Goal: Task Accomplishment & Management: Use online tool/utility

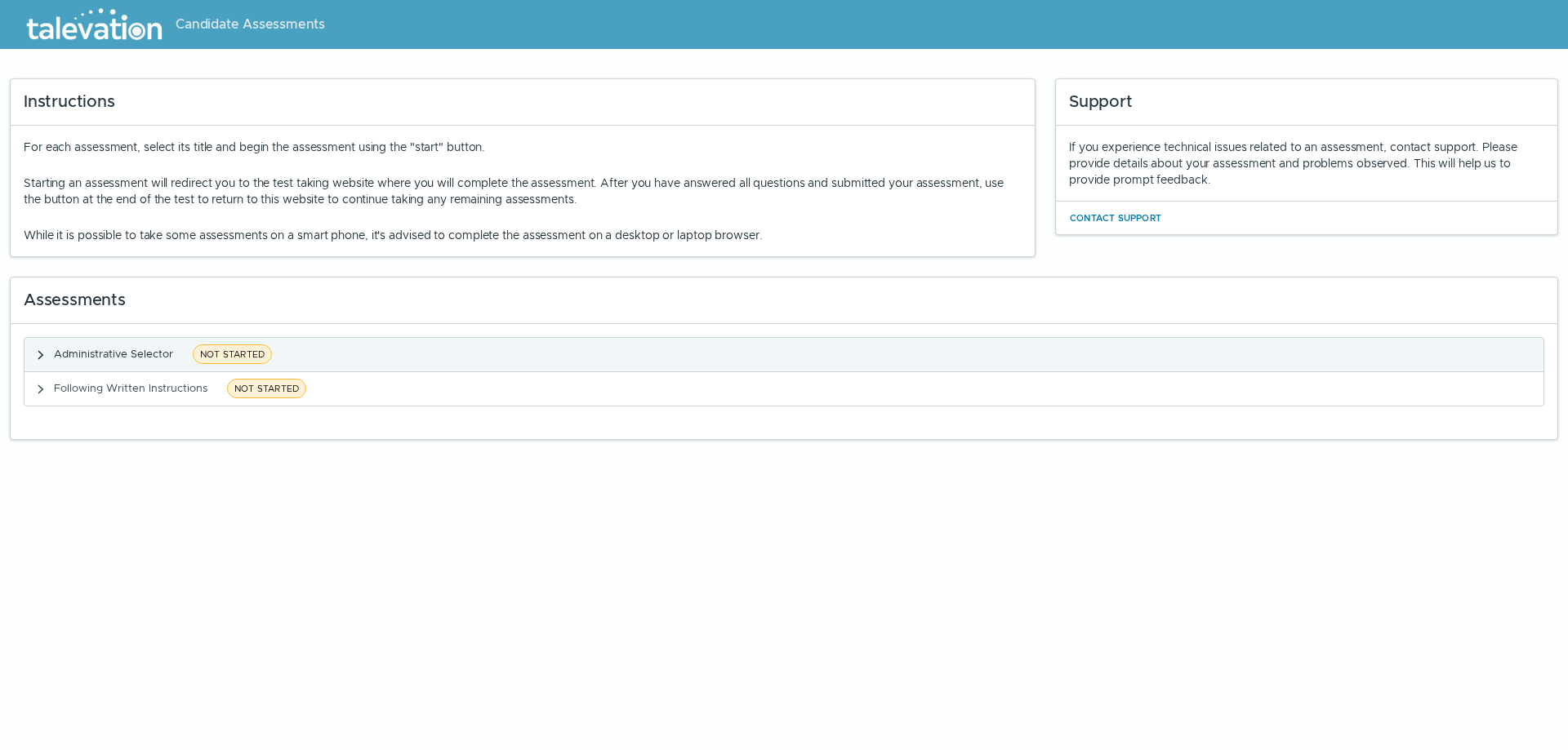
click at [154, 355] on span "Administrative Selector" at bounding box center [114, 354] width 119 height 14
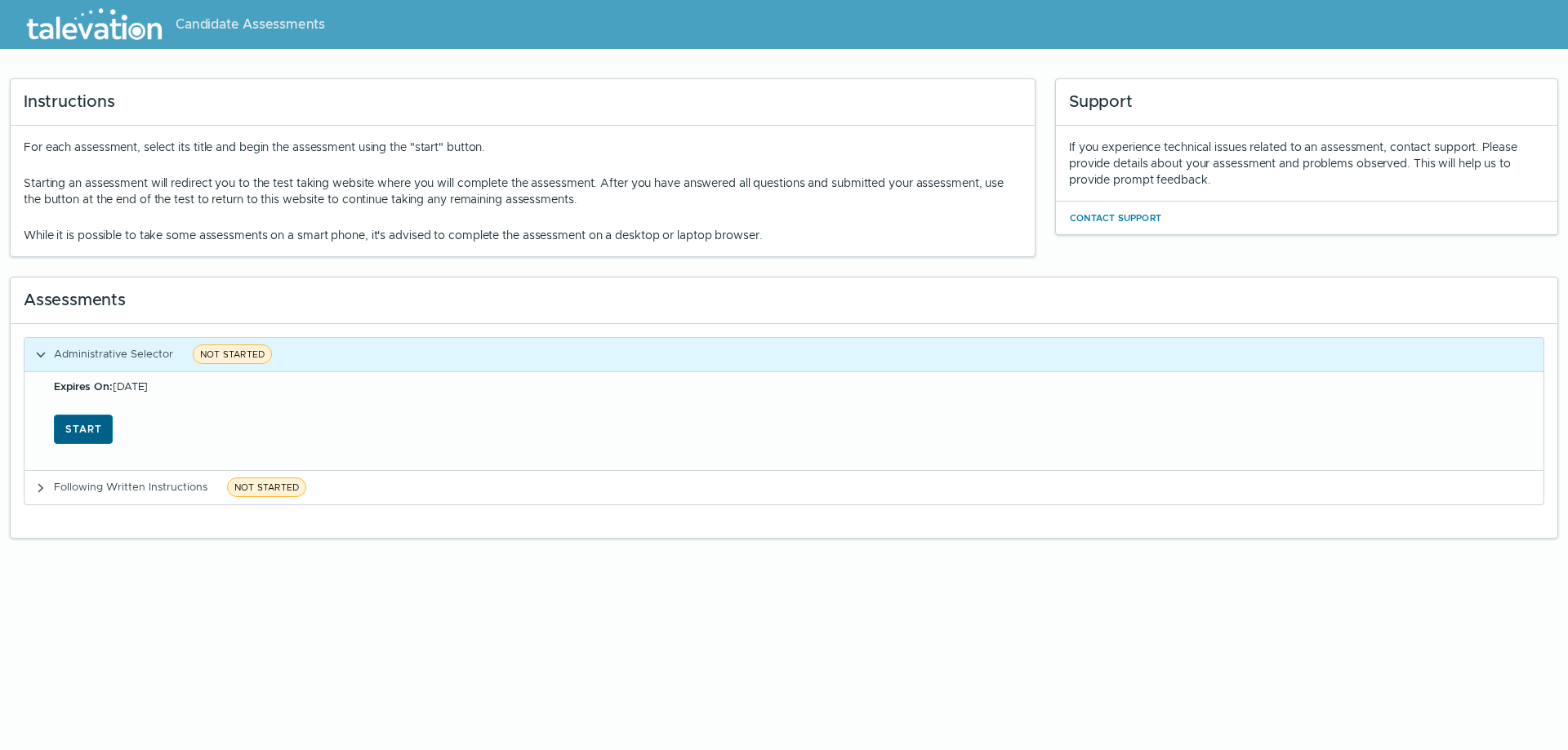
click at [91, 429] on button "Start" at bounding box center [83, 429] width 59 height 29
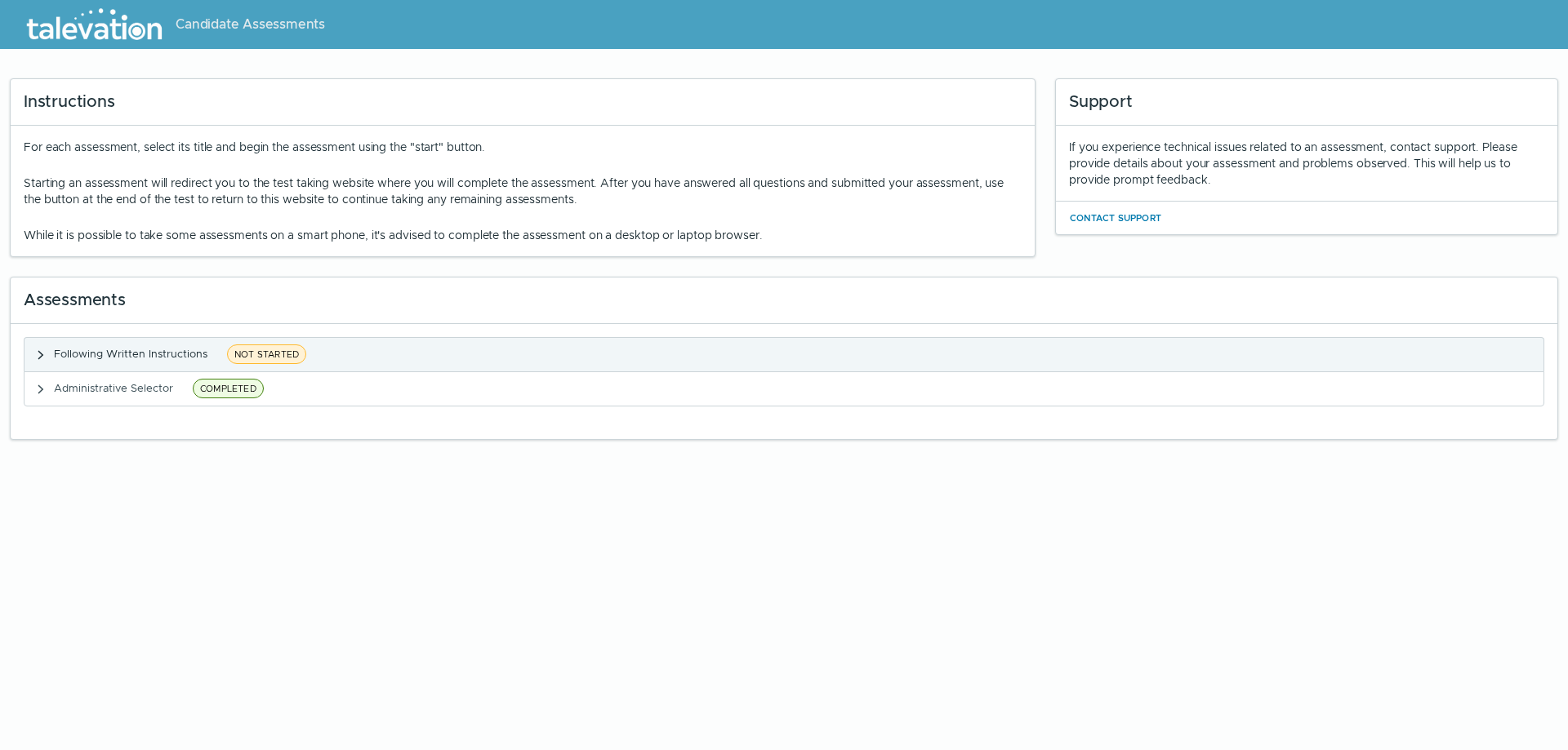
click at [134, 350] on span "Following Written Instructions" at bounding box center [131, 354] width 154 height 14
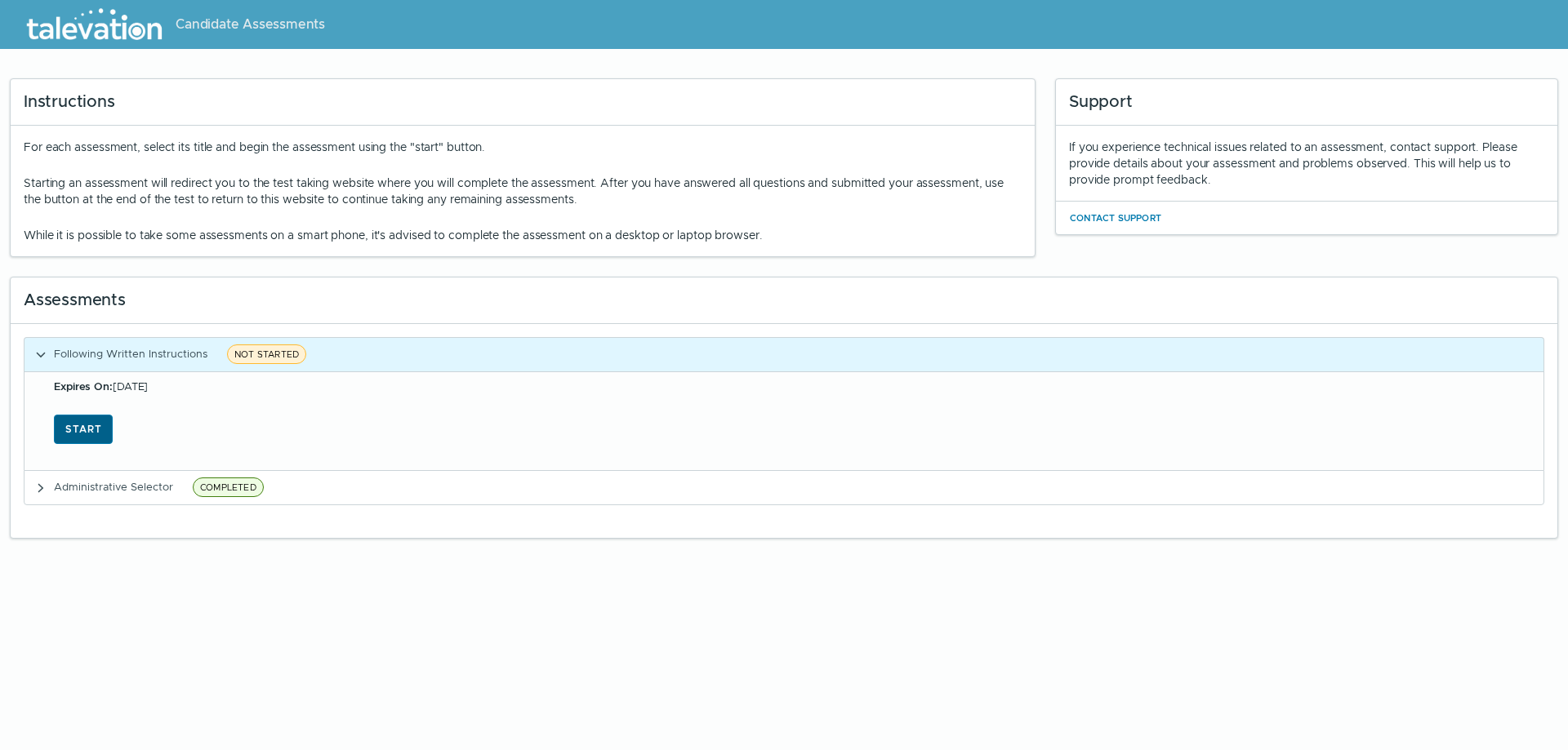
click at [97, 433] on button "Start" at bounding box center [83, 429] width 59 height 29
